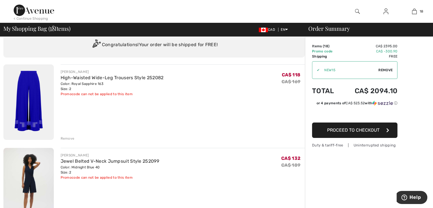
scroll to position [19, 0]
click at [42, 18] on div "< Continue Shopping" at bounding box center [31, 18] width 34 height 5
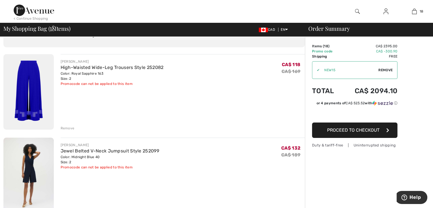
scroll to position [30, 0]
click at [36, 93] on img at bounding box center [28, 91] width 50 height 75
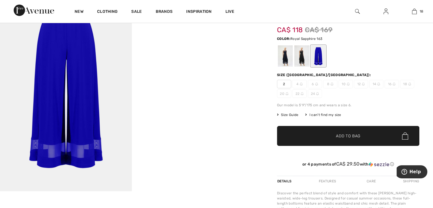
scroll to position [41, 0]
click at [303, 53] on div at bounding box center [301, 55] width 15 height 21
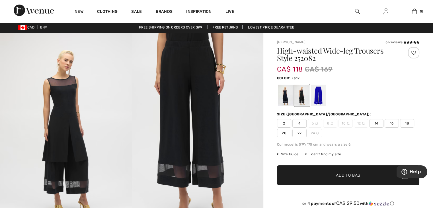
scroll to position [1, 0]
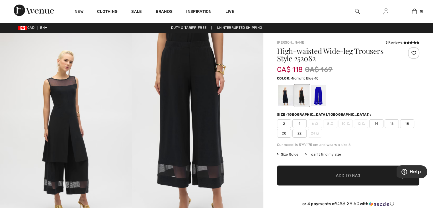
click at [285, 94] on div at bounding box center [285, 95] width 15 height 21
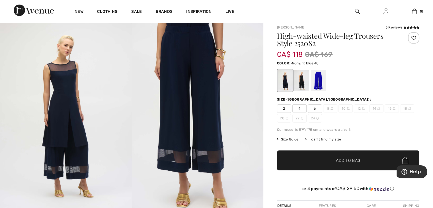
scroll to position [15, 0]
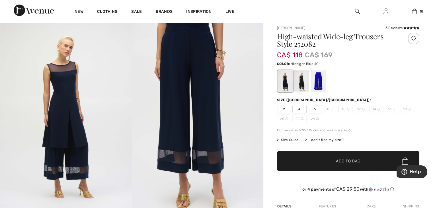
click at [285, 81] on div at bounding box center [285, 80] width 15 height 21
click at [299, 108] on span "4" at bounding box center [299, 109] width 14 height 9
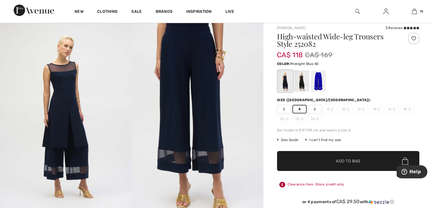
click at [314, 162] on span "✔ Added to Bag Add to Bag" at bounding box center [348, 161] width 142 height 20
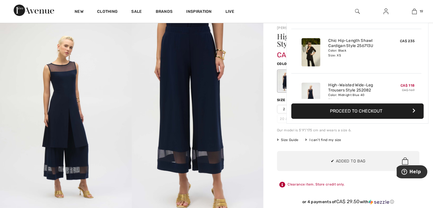
scroll to position [771, 0]
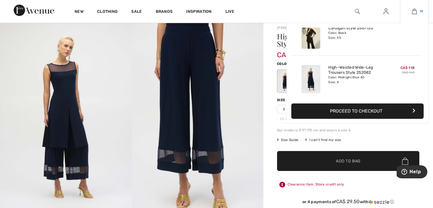
click at [414, 12] on img at bounding box center [414, 11] width 5 height 7
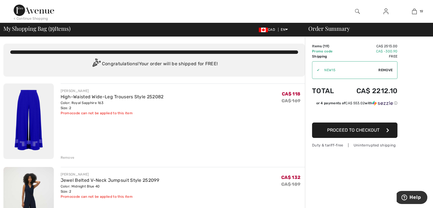
click at [67, 157] on div "Remove" at bounding box center [68, 157] width 14 height 5
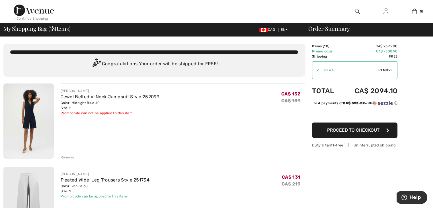
click at [67, 157] on div "Remove" at bounding box center [68, 156] width 14 height 5
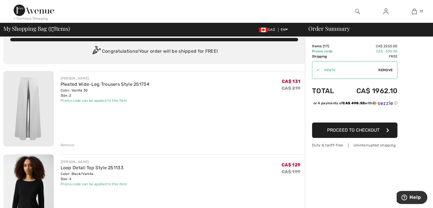
scroll to position [14, 0]
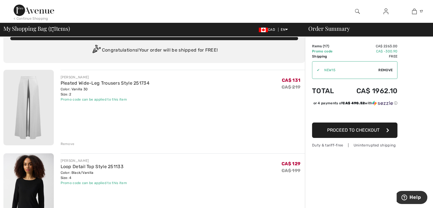
click at [69, 144] on div "Remove" at bounding box center [68, 143] width 14 height 5
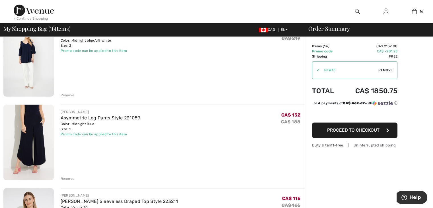
scroll to position [570, 0]
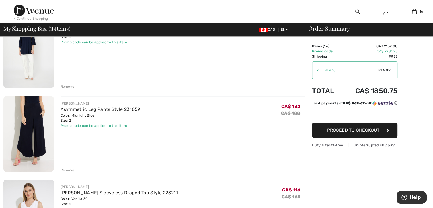
click at [67, 171] on div "Remove" at bounding box center [68, 169] width 14 height 5
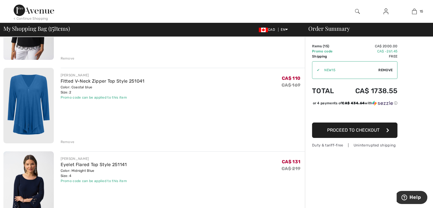
scroll to position [99, 0]
click at [36, 113] on img at bounding box center [28, 104] width 50 height 75
click at [65, 142] on div "Remove" at bounding box center [68, 141] width 14 height 5
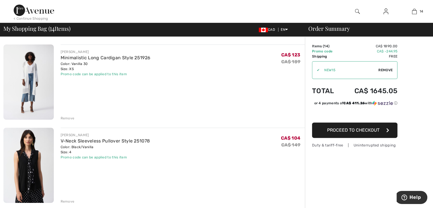
scroll to position [206, 0]
click at [35, 87] on img at bounding box center [28, 81] width 50 height 75
click at [70, 118] on div "Remove" at bounding box center [68, 117] width 14 height 5
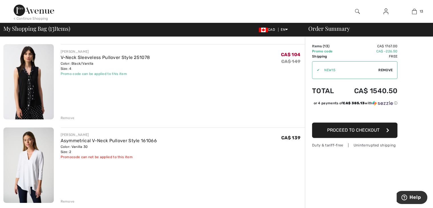
click at [30, 83] on img at bounding box center [28, 81] width 50 height 75
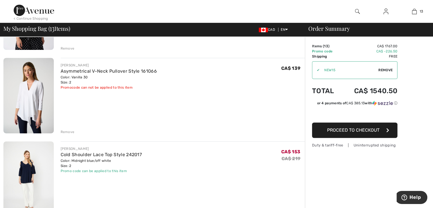
scroll to position [276, 0]
click at [36, 99] on img at bounding box center [28, 94] width 50 height 75
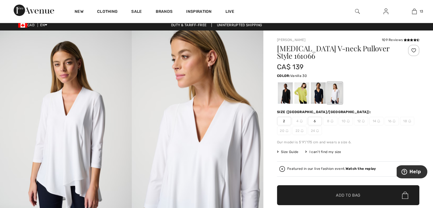
scroll to position [3, 0]
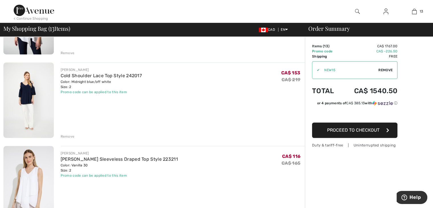
scroll to position [354, 0]
click at [26, 96] on img at bounding box center [28, 99] width 50 height 75
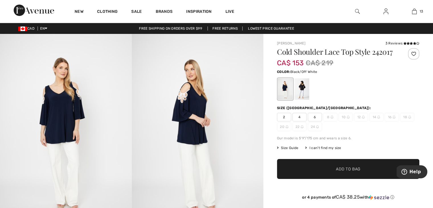
click at [304, 87] on div at bounding box center [301, 88] width 15 height 21
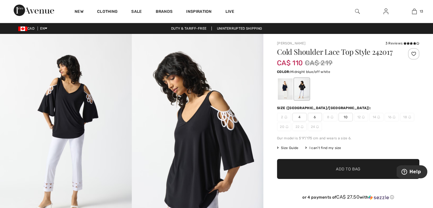
click at [282, 89] on div at bounding box center [285, 88] width 15 height 21
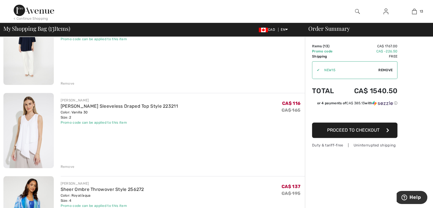
scroll to position [407, 0]
click at [30, 135] on img at bounding box center [28, 129] width 50 height 75
click at [65, 165] on div "Remove" at bounding box center [68, 165] width 14 height 5
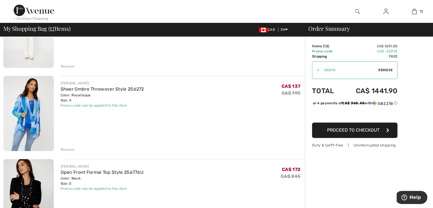
scroll to position [423, 0]
click at [26, 114] on img at bounding box center [28, 113] width 50 height 75
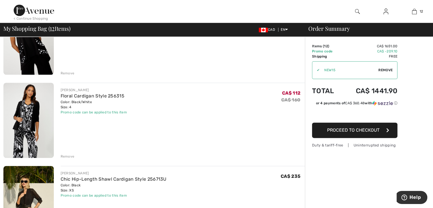
scroll to position [751, 0]
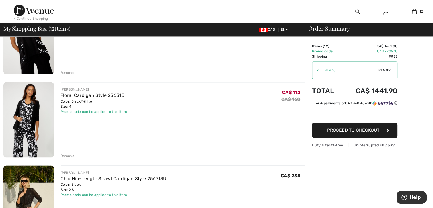
click at [27, 121] on img at bounding box center [28, 119] width 50 height 75
click at [69, 156] on div "Remove" at bounding box center [68, 155] width 14 height 5
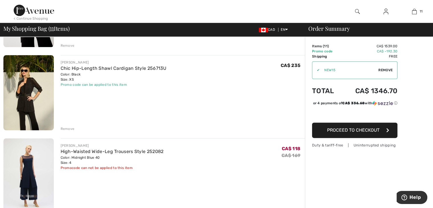
scroll to position [778, 0]
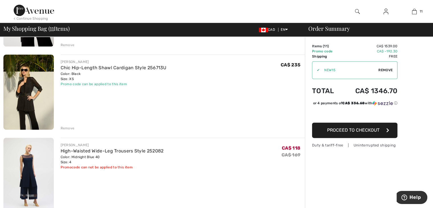
click at [35, 100] on img at bounding box center [28, 91] width 50 height 75
click at [32, 104] on img at bounding box center [28, 91] width 50 height 75
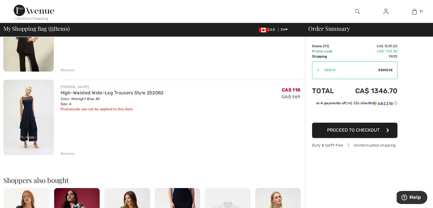
scroll to position [839, 0]
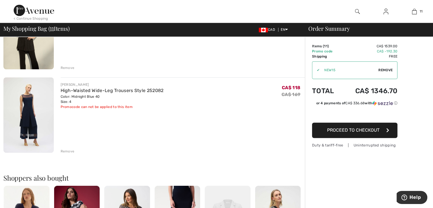
click at [27, 122] on img at bounding box center [28, 114] width 50 height 75
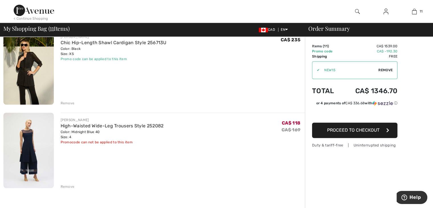
scroll to position [804, 0]
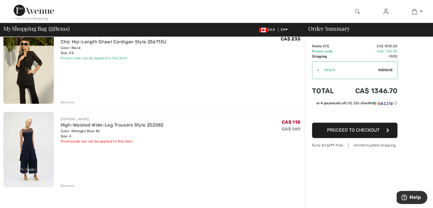
click at [31, 139] on img at bounding box center [28, 149] width 50 height 75
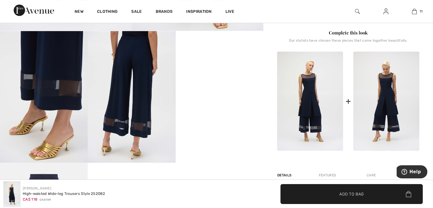
scroll to position [202, 0]
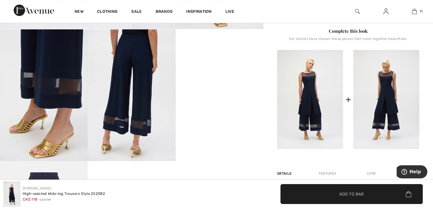
click at [310, 111] on img at bounding box center [310, 99] width 66 height 99
click at [310, 100] on img at bounding box center [310, 99] width 66 height 99
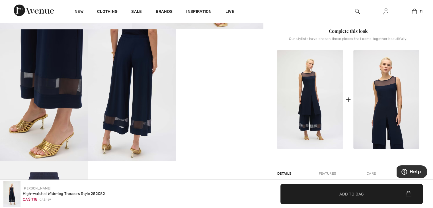
click at [385, 103] on img at bounding box center [386, 99] width 66 height 99
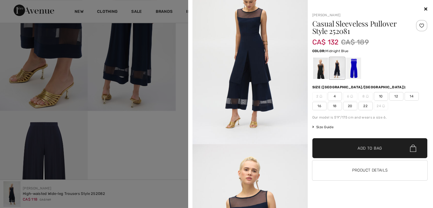
scroll to position [0, 0]
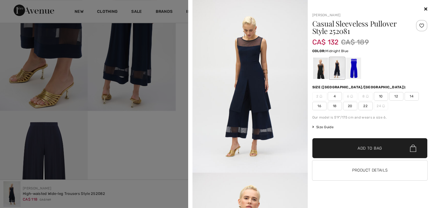
click at [424, 9] on icon at bounding box center [425, 9] width 3 height 5
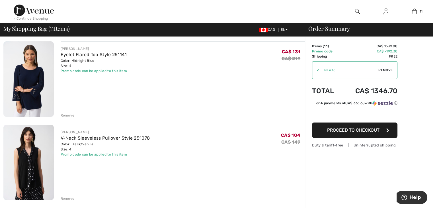
scroll to position [127, 0]
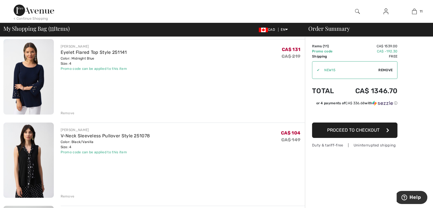
click at [68, 112] on div "Remove" at bounding box center [68, 112] width 14 height 5
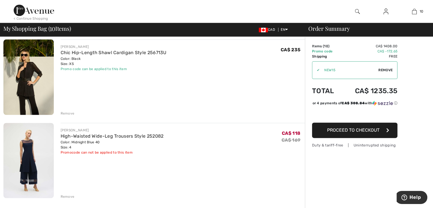
scroll to position [709, 0]
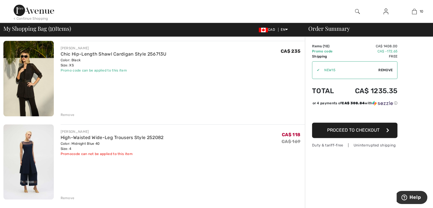
click at [336, 133] on span "Proceed to Checkout" at bounding box center [353, 129] width 52 height 5
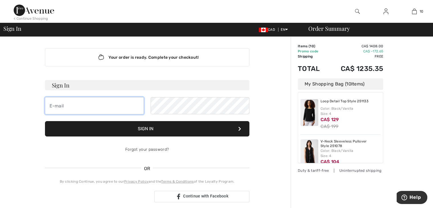
click at [101, 101] on input "email" at bounding box center [94, 105] width 99 height 17
type input "irinadoering@gmail.com"
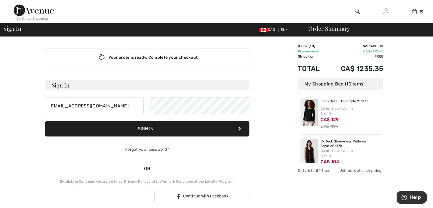
click at [172, 132] on button "Sign In" at bounding box center [147, 128] width 204 height 15
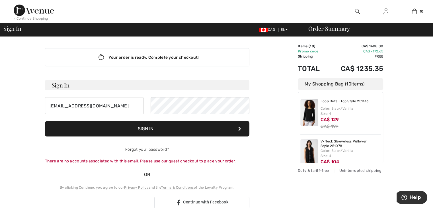
click at [271, 155] on div "Your order is ready. Complete your checkout! Sign In irinadoering@gmail.com Sig…" at bounding box center [146, 203] width 287 height 332
click at [217, 127] on button "Sign In" at bounding box center [147, 128] width 204 height 15
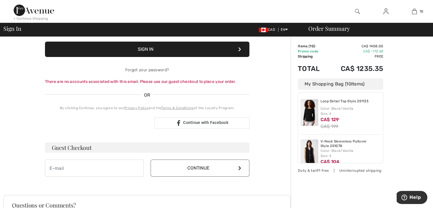
scroll to position [80, 0]
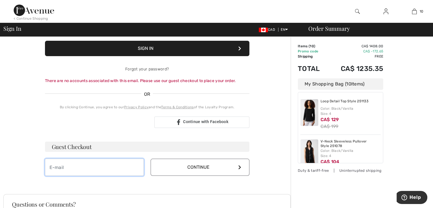
click at [101, 167] on input "email" at bounding box center [94, 166] width 99 height 17
type input "irinadoering@gmail.com"
click at [180, 165] on button "Continue" at bounding box center [199, 166] width 99 height 17
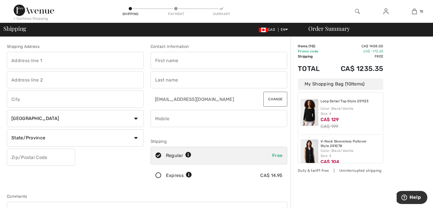
click at [64, 62] on input "text" at bounding box center [75, 60] width 137 height 17
type input "[STREET_ADDRESS]"
type input "Prince [PERSON_NAME]"
select select "BC"
type input "V2N 0H2"
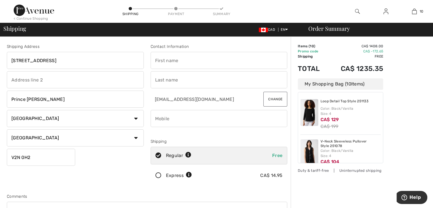
type input "Irina"
type input "Doering"
type input "2509060296"
type input "V2N0H2"
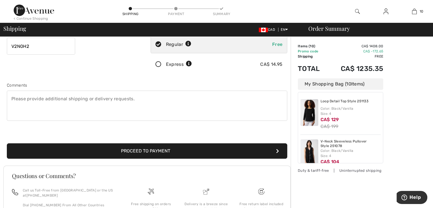
scroll to position [111, 0]
click at [133, 150] on button "Proceed to Payment" at bounding box center [147, 150] width 280 height 15
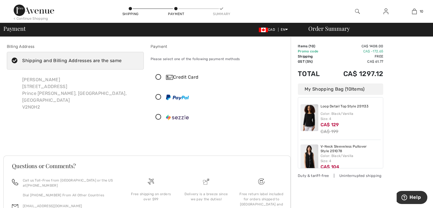
click at [182, 77] on div "Credit Card" at bounding box center [224, 77] width 117 height 7
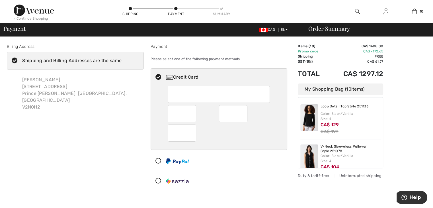
click at [124, 119] on div "Billing Address Shipping and Billing Addresses are the same Irina Doering 7030 …" at bounding box center [75, 118] width 144 height 148
click at [133, 147] on div "Billing Address Shipping and Billing Addresses are the same Irina Doering 7030 …" at bounding box center [75, 118] width 144 height 148
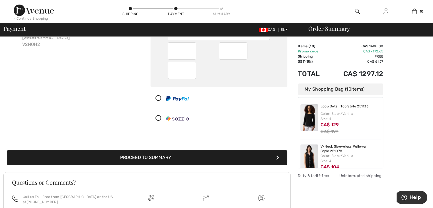
scroll to position [63, 0]
click at [245, 156] on button "Proceed to Summary" at bounding box center [147, 157] width 280 height 15
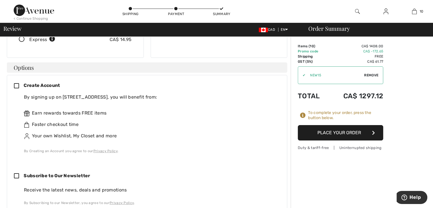
scroll to position [123, 0]
click at [16, 83] on icon at bounding box center [19, 86] width 10 height 6
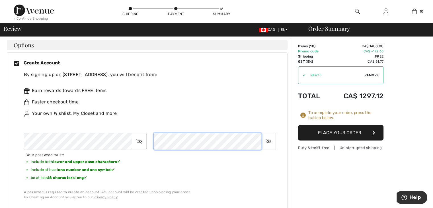
scroll to position [144, 0]
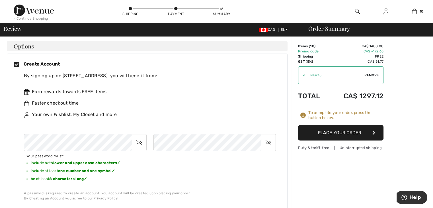
click at [342, 130] on button "Place Your Order" at bounding box center [340, 132] width 85 height 15
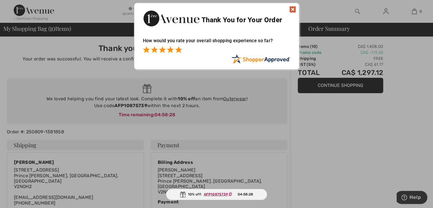
click at [179, 50] on span at bounding box center [178, 49] width 7 height 7
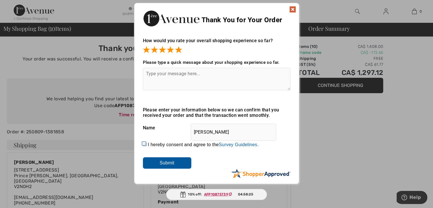
click at [162, 73] on textarea at bounding box center [216, 79] width 147 height 22
type textarea "Very seamless process."
click at [143, 143] on input "I hereby consent and agree to the By submitting a review, you grant permission …" at bounding box center [145, 144] width 4 height 4
checkbox input "true"
click at [152, 162] on input "Submit" at bounding box center [167, 162] width 48 height 11
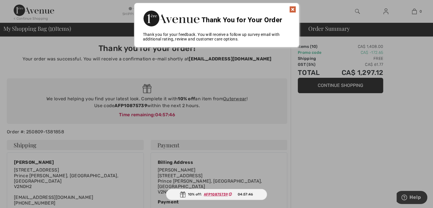
click at [214, 194] on ins "AFP10875739" at bounding box center [216, 194] width 24 height 4
drag, startPoint x: 215, startPoint y: 193, endPoint x: 206, endPoint y: 197, distance: 10.3
click at [206, 197] on div "10% off: AFP10875739 04:57:35" at bounding box center [216, 194] width 101 height 11
click at [116, 105] on div at bounding box center [216, 104] width 433 height 208
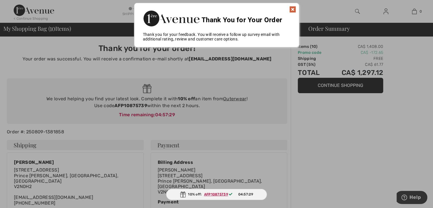
click at [293, 9] on img at bounding box center [292, 9] width 7 height 7
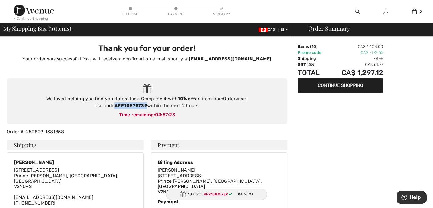
drag, startPoint x: 115, startPoint y: 106, endPoint x: 147, endPoint y: 107, distance: 32.2
click at [147, 107] on strong "AFP10875739" at bounding box center [130, 105] width 32 height 5
copy strong "AFP10875739"
click at [144, 115] on div "Time remaining: 04:57:19" at bounding box center [147, 114] width 269 height 7
drag, startPoint x: 116, startPoint y: 105, endPoint x: 146, endPoint y: 103, distance: 30.5
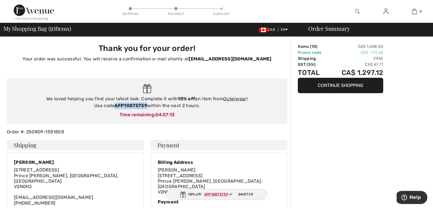
click at [146, 103] on strong "AFP10875739" at bounding box center [130, 105] width 32 height 5
copy strong "AFP10875739"
click at [319, 82] on button "Continue Shopping" at bounding box center [340, 85] width 85 height 15
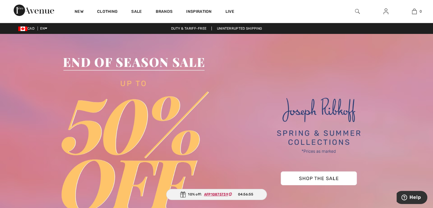
click at [303, 177] on img at bounding box center [216, 137] width 433 height 207
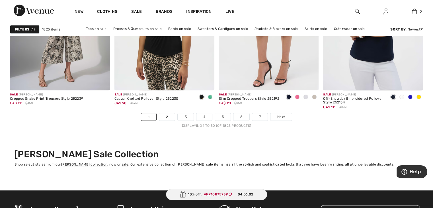
scroll to position [2668, 0]
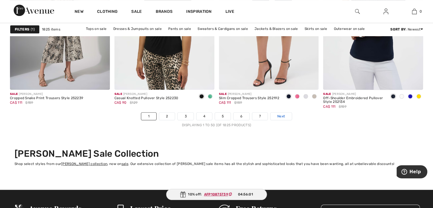
click at [281, 114] on span "Next" at bounding box center [281, 116] width 8 height 5
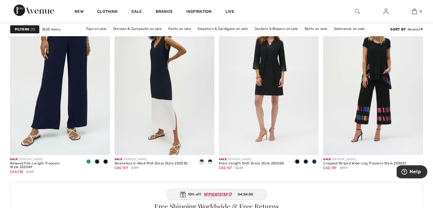
scroll to position [2005, 0]
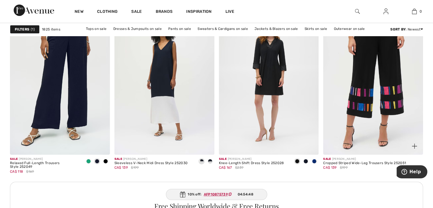
click at [374, 80] on img at bounding box center [373, 80] width 100 height 150
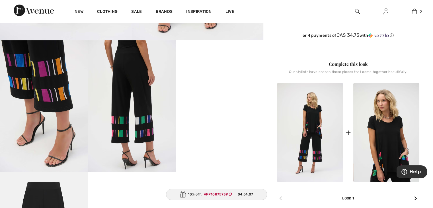
scroll to position [192, 0]
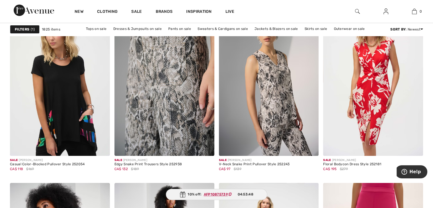
scroll to position [2248, 0]
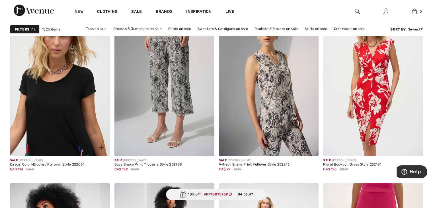
click at [65, 88] on img at bounding box center [60, 81] width 100 height 150
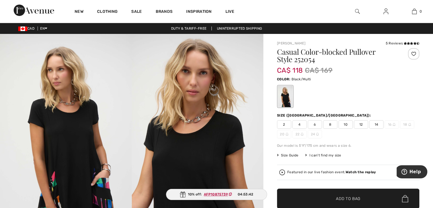
click at [212, 64] on img at bounding box center [198, 132] width 132 height 197
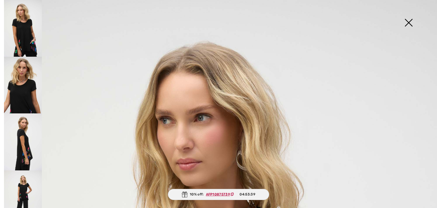
click at [409, 22] on img at bounding box center [408, 23] width 28 height 29
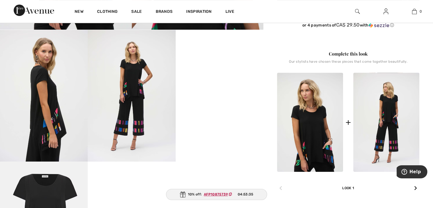
scroll to position [207, 0]
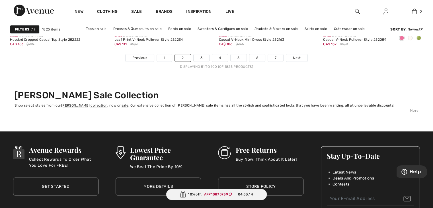
scroll to position [2727, 0]
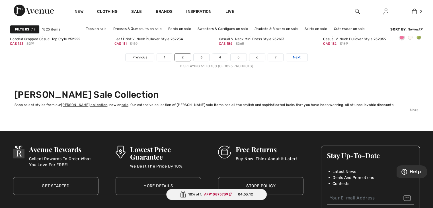
click at [296, 57] on span "Next" at bounding box center [297, 57] width 8 height 5
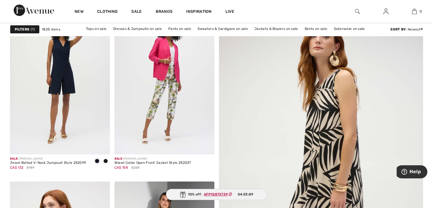
scroll to position [88, 0]
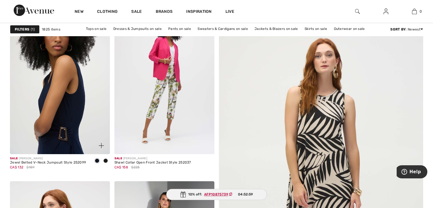
click at [78, 89] on img at bounding box center [60, 79] width 100 height 150
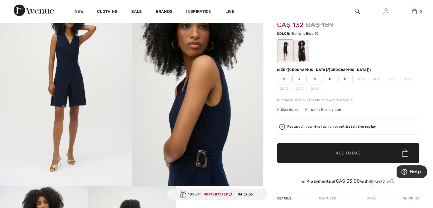
scroll to position [45, 0]
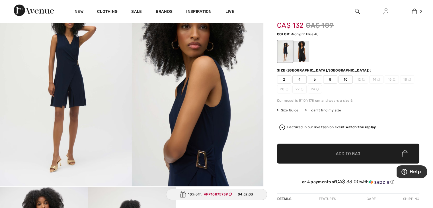
click at [299, 79] on span "4" at bounding box center [299, 79] width 14 height 9
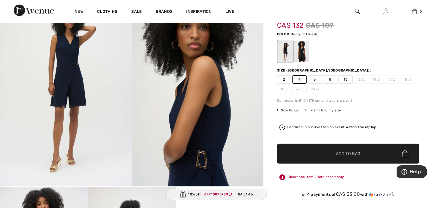
click at [313, 155] on span "✔ Added to Bag Add to Bag" at bounding box center [348, 153] width 142 height 20
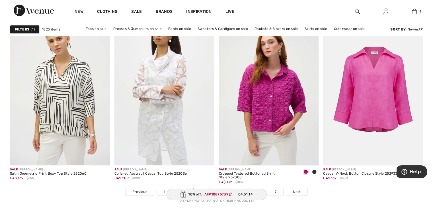
scroll to position [2593, 0]
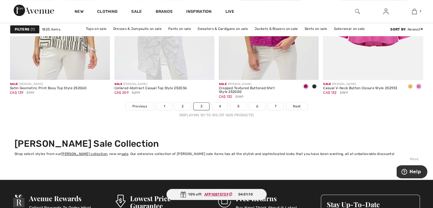
scroll to position [2680, 0]
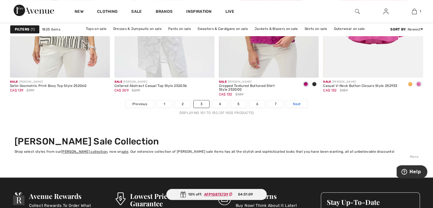
click at [296, 102] on span "Next" at bounding box center [297, 103] width 8 height 5
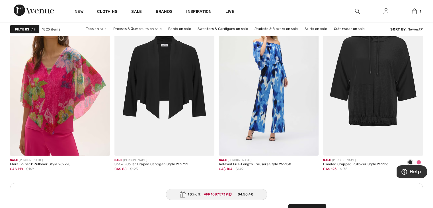
scroll to position [1217, 0]
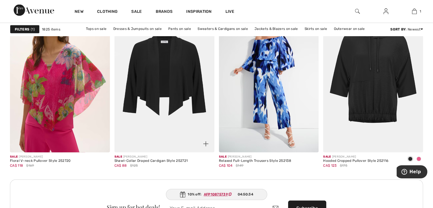
click at [154, 93] on img at bounding box center [164, 78] width 100 height 150
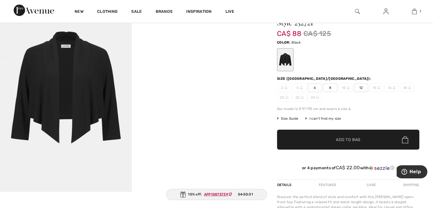
scroll to position [40, 0]
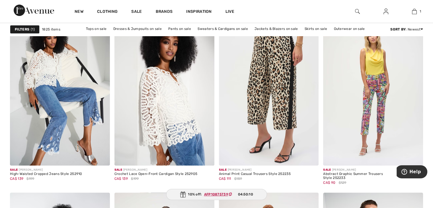
scroll to position [2415, 0]
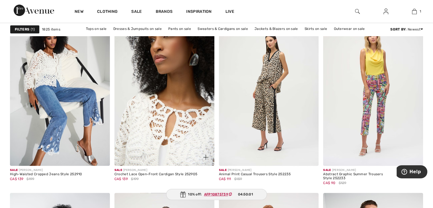
click at [185, 110] on img at bounding box center [164, 91] width 100 height 150
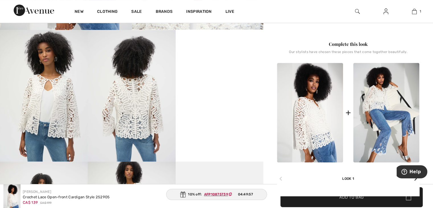
scroll to position [201, 0]
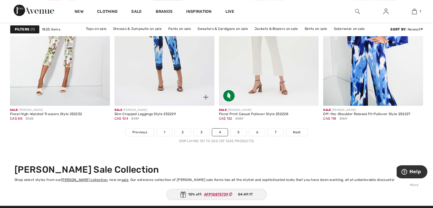
scroll to position [2661, 0]
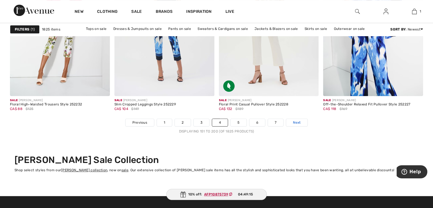
click at [298, 120] on span "Next" at bounding box center [297, 122] width 8 height 5
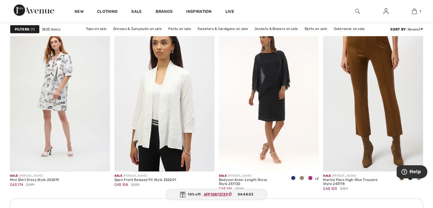
scroll to position [1202, 0]
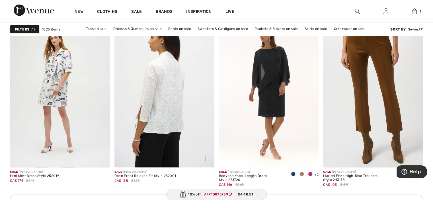
click at [177, 116] on img at bounding box center [164, 93] width 100 height 150
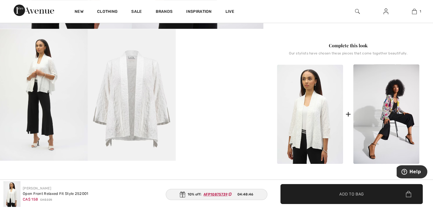
scroll to position [203, 0]
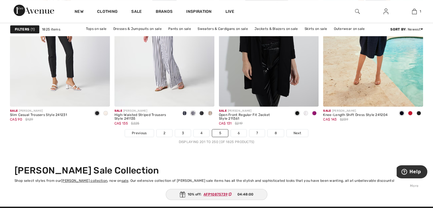
scroll to position [2665, 0]
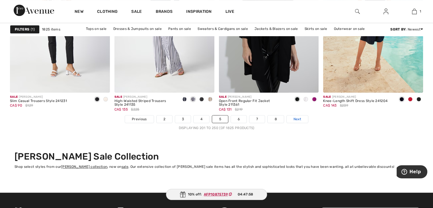
click at [298, 117] on span "Next" at bounding box center [297, 118] width 8 height 5
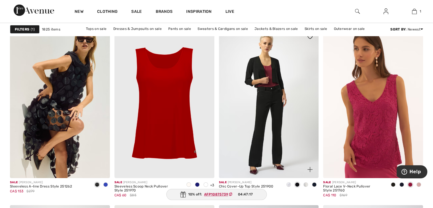
scroll to position [1804, 0]
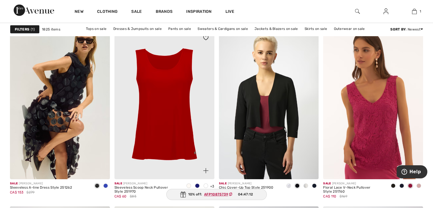
click at [172, 105] on img at bounding box center [164, 104] width 100 height 150
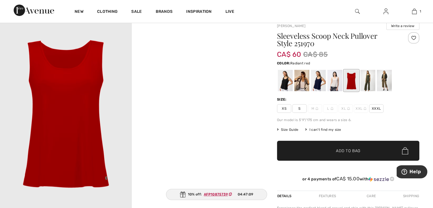
scroll to position [19, 0]
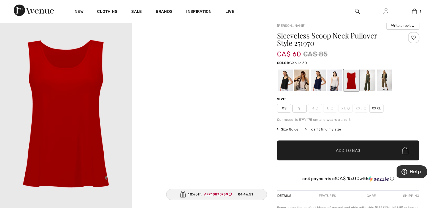
click at [302, 81] on div at bounding box center [301, 79] width 15 height 21
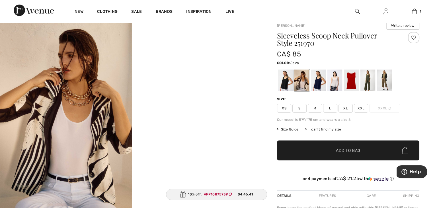
click at [385, 80] on div at bounding box center [384, 79] width 15 height 21
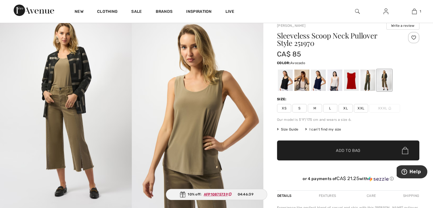
click at [368, 80] on div at bounding box center [367, 79] width 15 height 21
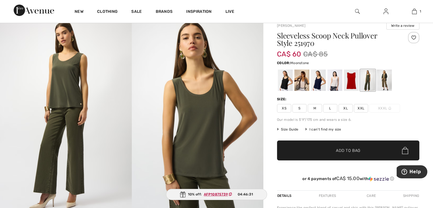
click at [335, 81] on div at bounding box center [334, 79] width 15 height 21
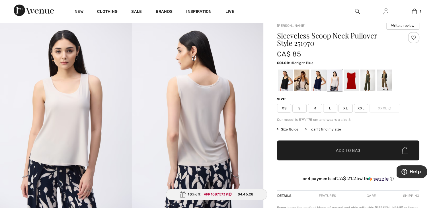
click at [319, 81] on div at bounding box center [318, 79] width 15 height 21
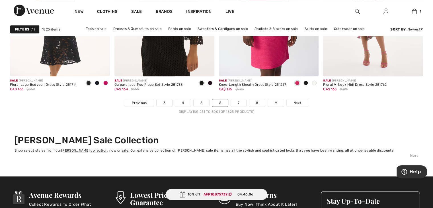
scroll to position [2682, 0]
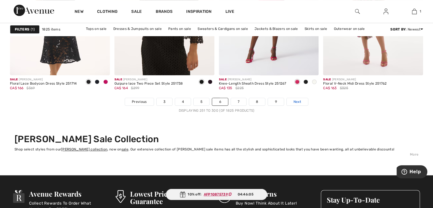
click at [298, 100] on span "Next" at bounding box center [297, 101] width 8 height 5
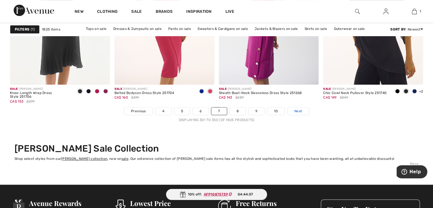
scroll to position [2673, 0]
click at [299, 111] on span "Next" at bounding box center [298, 110] width 8 height 5
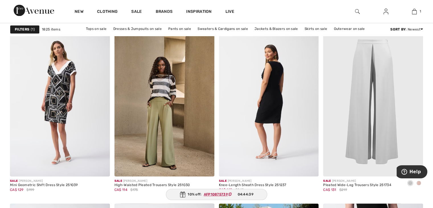
scroll to position [1017, 0]
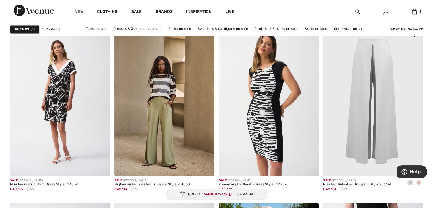
click at [375, 101] on img at bounding box center [373, 101] width 100 height 150
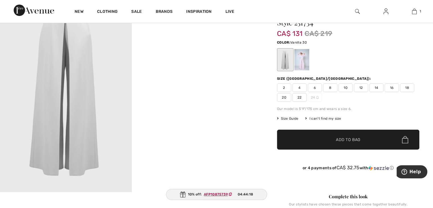
scroll to position [38, 0]
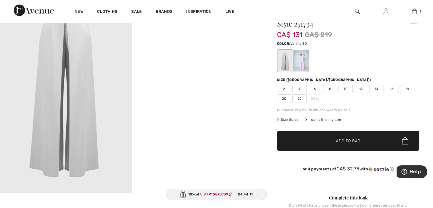
click at [288, 61] on div at bounding box center [285, 60] width 15 height 21
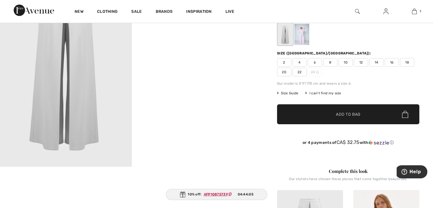
scroll to position [65, 0]
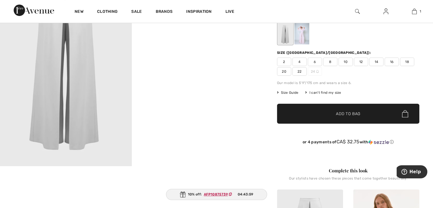
click at [298, 63] on span "4" at bounding box center [299, 61] width 14 height 9
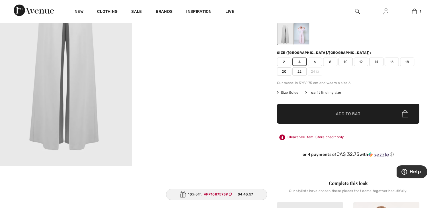
click at [315, 119] on span "✔ Added to Bag Add to Bag" at bounding box center [348, 114] width 142 height 20
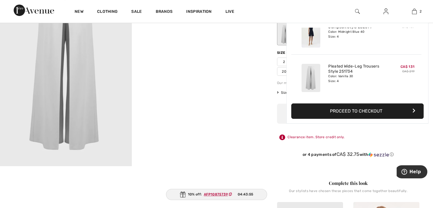
scroll to position [0, 0]
click at [414, 13] on img at bounding box center [414, 11] width 5 height 7
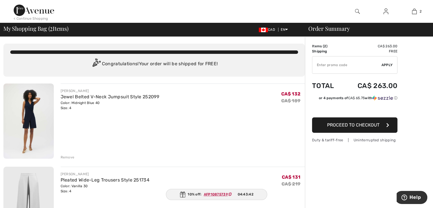
click at [211, 194] on ins "AFP10875739" at bounding box center [216, 194] width 24 height 4
click at [323, 64] on input "TEXT" at bounding box center [346, 64] width 69 height 17
paste input "AFP10875739"
type input "AFP10875739"
click at [388, 65] on span "Apply" at bounding box center [386, 64] width 11 height 5
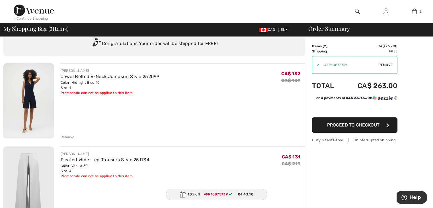
scroll to position [20, 0]
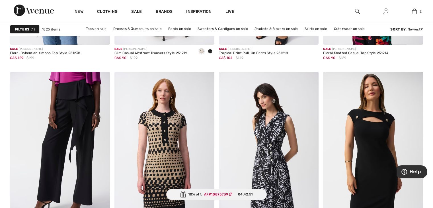
scroll to position [1940, 0]
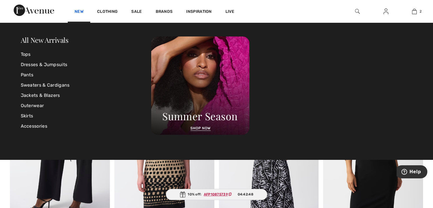
click at [79, 13] on link "New" at bounding box center [79, 12] width 9 height 6
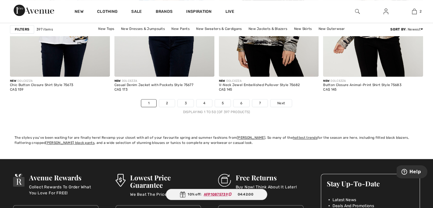
scroll to position [2683, 0]
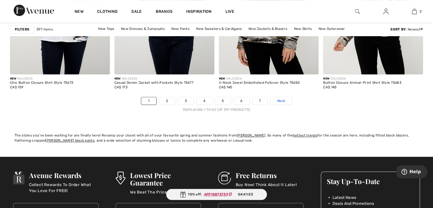
click at [280, 98] on span "Next" at bounding box center [281, 100] width 8 height 5
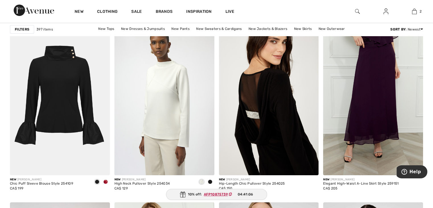
scroll to position [2229, 0]
click at [280, 98] on img at bounding box center [269, 101] width 100 height 150
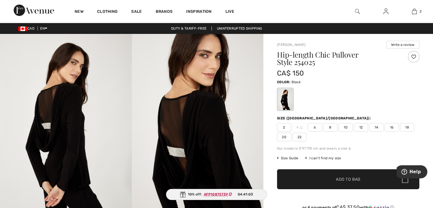
drag, startPoint x: 0, startPoint y: 0, endPoint x: 280, endPoint y: 98, distance: 297.0
click at [280, 98] on div at bounding box center [285, 98] width 15 height 21
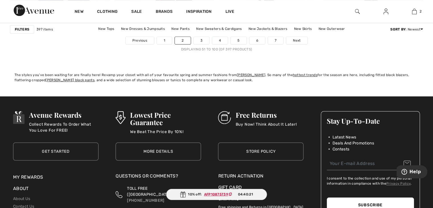
scroll to position [2744, 0]
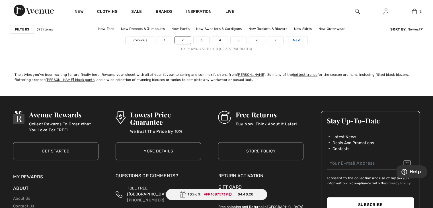
click at [295, 38] on span "Next" at bounding box center [297, 40] width 8 height 5
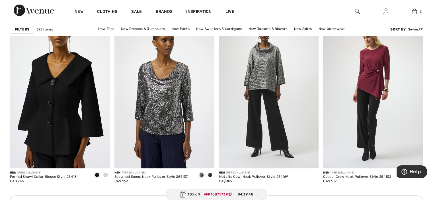
scroll to position [1992, 0]
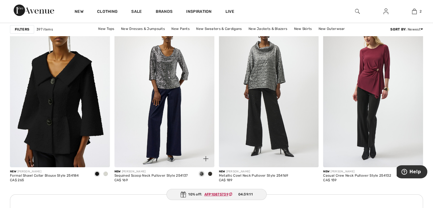
click at [165, 103] on img at bounding box center [164, 92] width 100 height 150
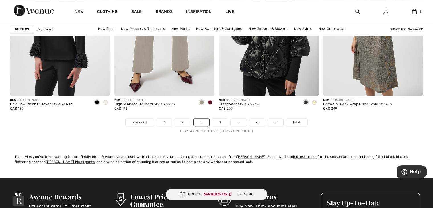
scroll to position [2662, 0]
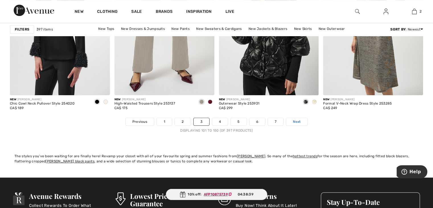
click at [296, 120] on span "Next" at bounding box center [297, 121] width 8 height 5
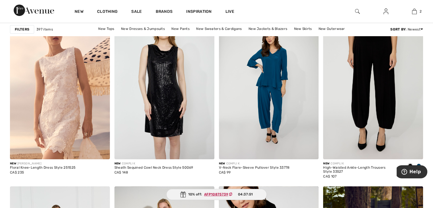
scroll to position [2245, 0]
click at [271, 82] on img at bounding box center [269, 84] width 100 height 150
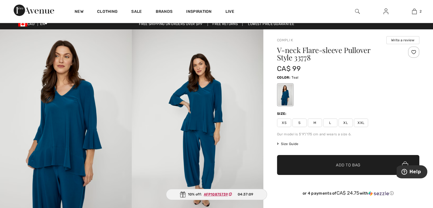
scroll to position [4, 0]
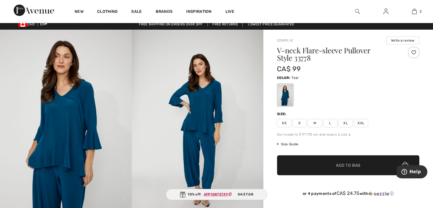
click at [301, 122] on span "S" at bounding box center [299, 123] width 14 height 9
click at [329, 165] on span "✔ Added to Bag" at bounding box center [339, 165] width 35 height 6
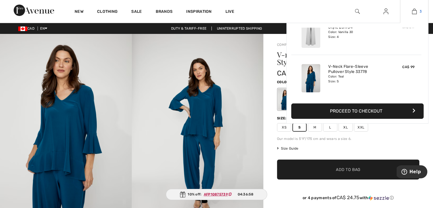
click at [416, 10] on img at bounding box center [414, 11] width 5 height 7
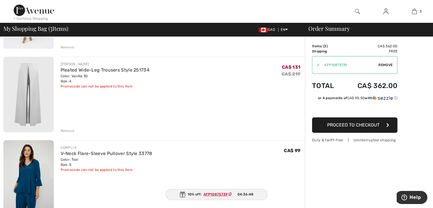
scroll to position [108, 0]
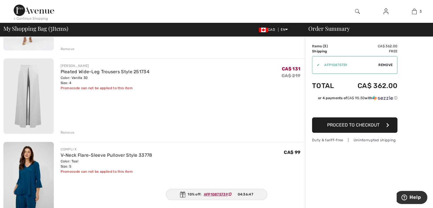
click at [69, 132] on div "Remove" at bounding box center [68, 132] width 14 height 5
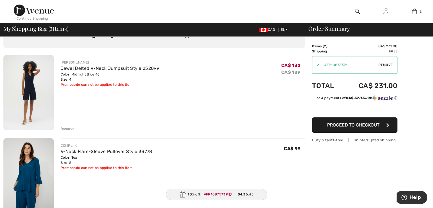
scroll to position [28, 0]
click at [68, 127] on div "Remove" at bounding box center [68, 128] width 14 height 5
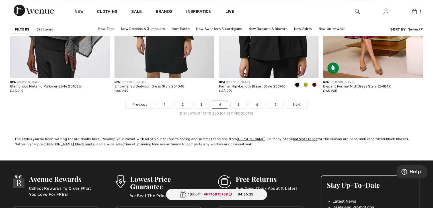
scroll to position [2680, 0]
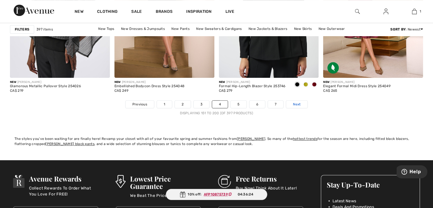
click at [293, 103] on span "Next" at bounding box center [297, 104] width 8 height 5
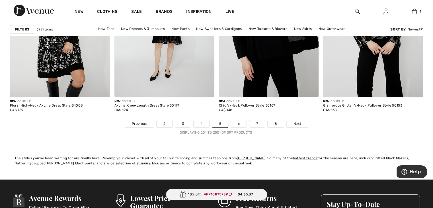
scroll to position [2660, 0]
click at [302, 122] on link "Next" at bounding box center [296, 123] width 21 height 7
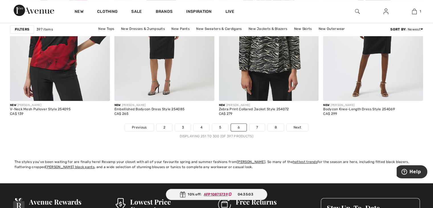
scroll to position [2657, 0]
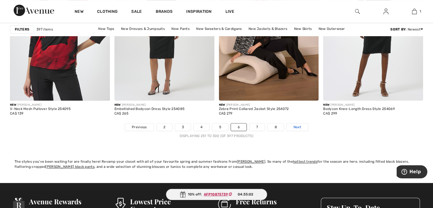
click at [296, 125] on span "Next" at bounding box center [297, 126] width 8 height 5
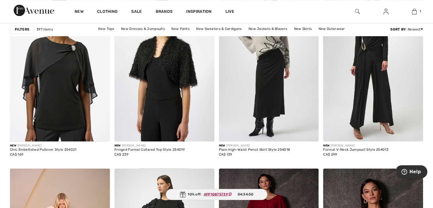
scroll to position [875, 0]
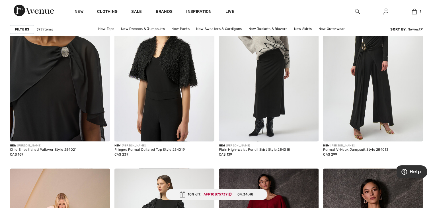
click at [79, 100] on img at bounding box center [60, 66] width 100 height 150
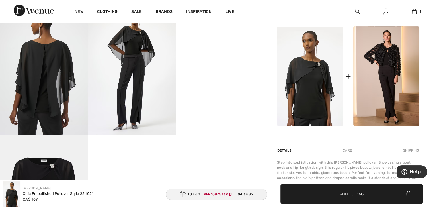
scroll to position [233, 0]
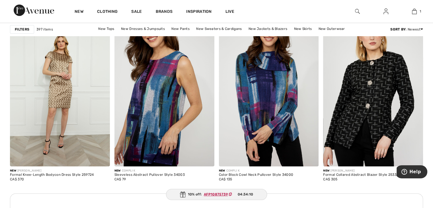
scroll to position [1994, 0]
click at [188, 109] on img at bounding box center [164, 91] width 100 height 150
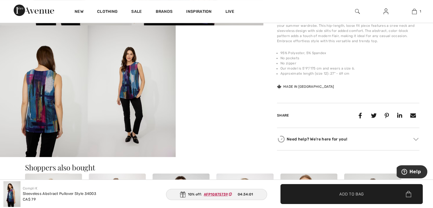
scroll to position [207, 0]
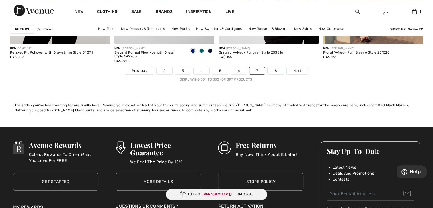
scroll to position [2714, 0]
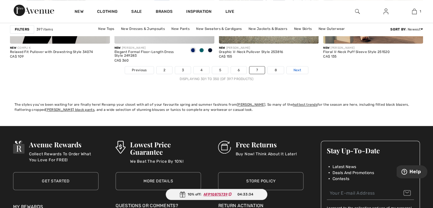
click at [296, 68] on span "Next" at bounding box center [297, 69] width 8 height 5
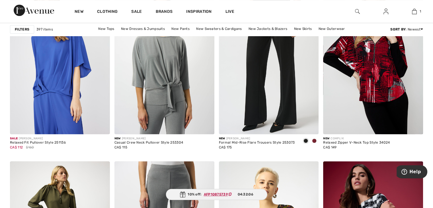
scroll to position [455, 0]
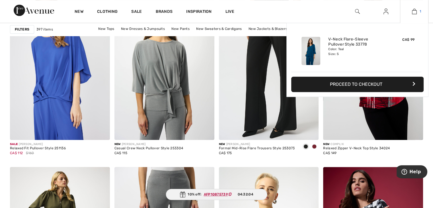
click at [414, 11] on img at bounding box center [414, 11] width 5 height 7
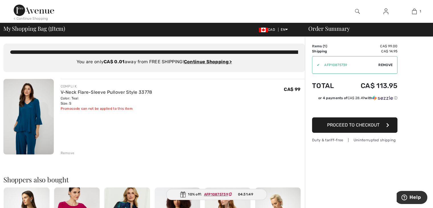
click at [69, 153] on div "Remove" at bounding box center [68, 152] width 14 height 5
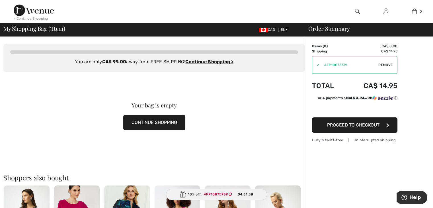
click at [385, 66] on span "Remove" at bounding box center [385, 64] width 14 height 5
